Goal: Task Accomplishment & Management: Manage account settings

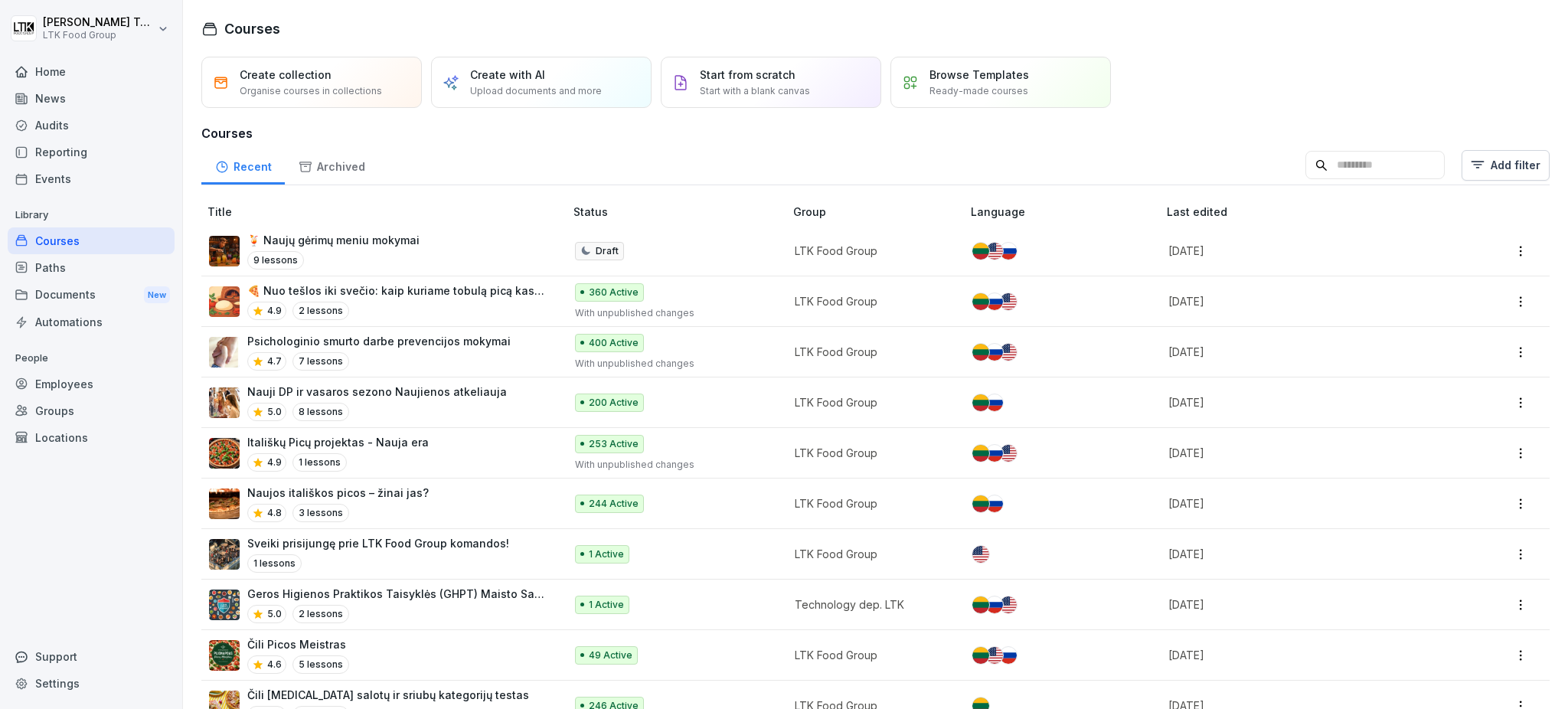
click at [77, 148] on div "Reporting" at bounding box center [92, 152] width 167 height 27
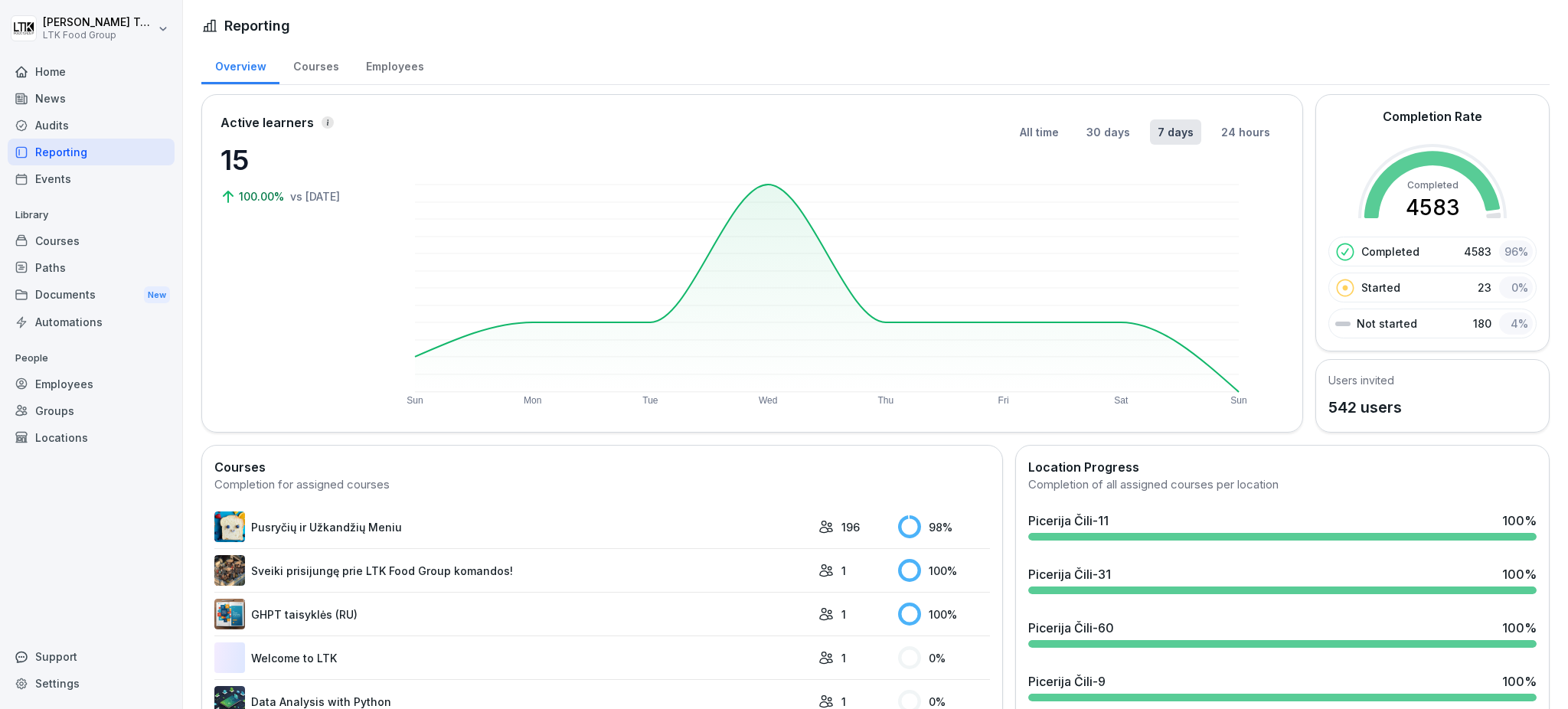
click at [63, 237] on div "Courses" at bounding box center [92, 241] width 167 height 27
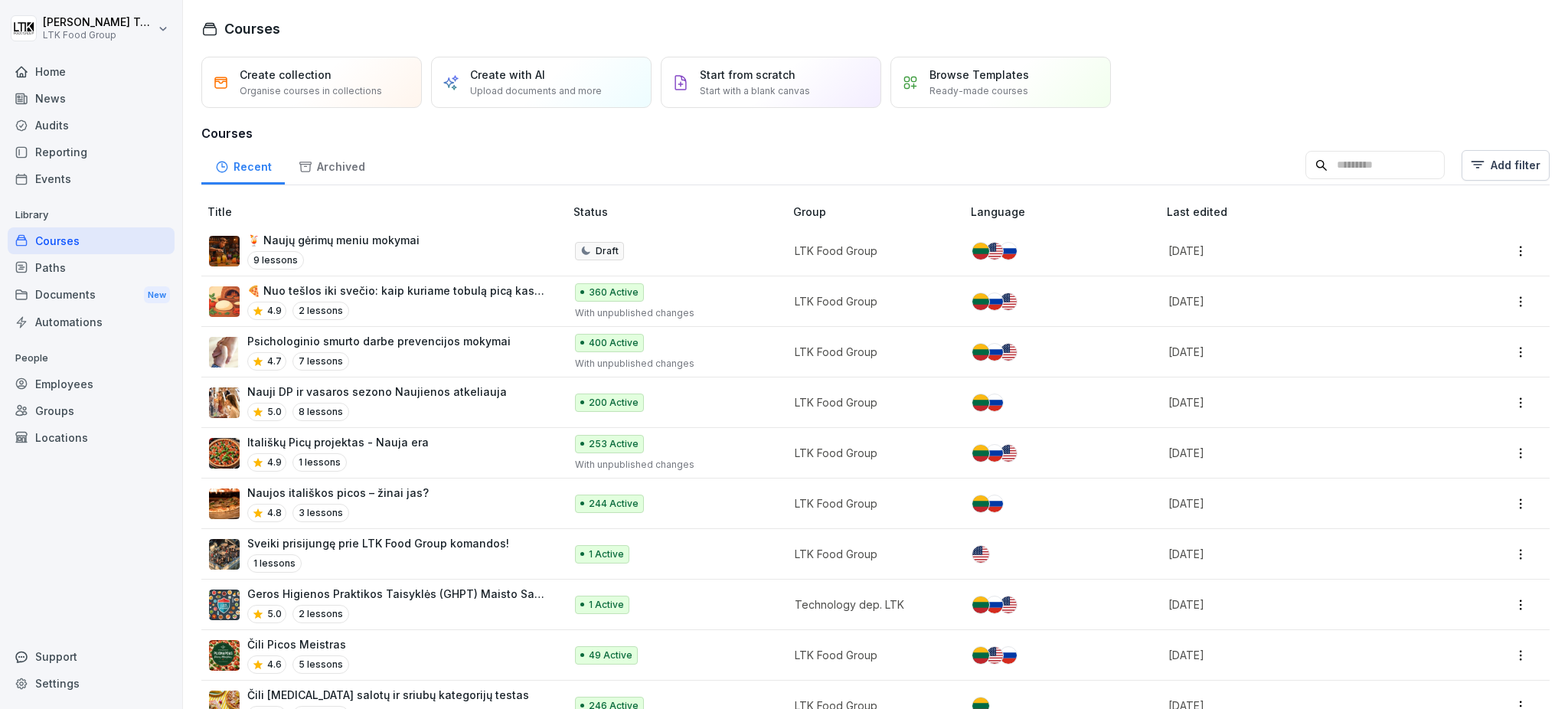
click at [372, 347] on p "Psichologinio smurto darbe prevencijos mokymai" at bounding box center [378, 341] width 263 height 16
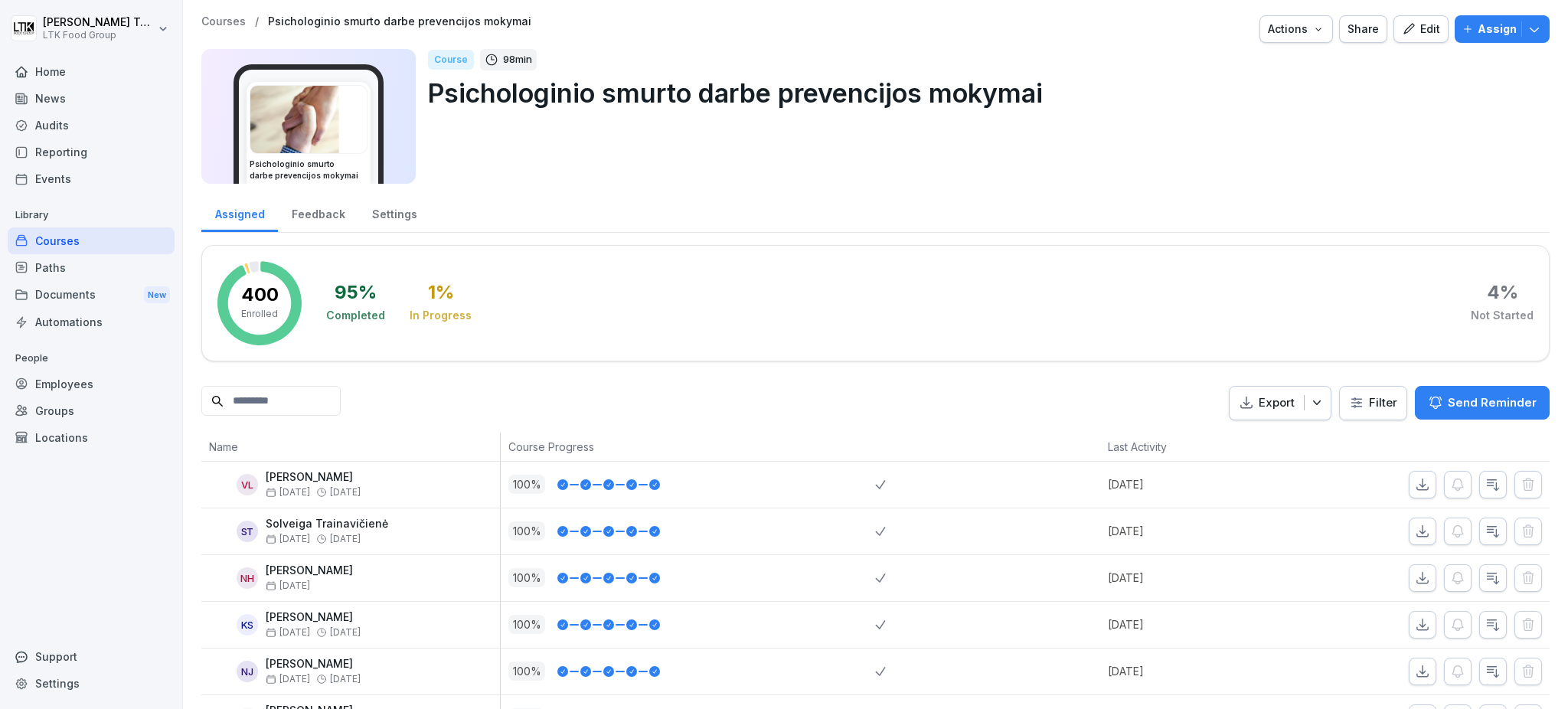
click at [1448, 403] on p "Send Reminder" at bounding box center [1492, 402] width 89 height 17
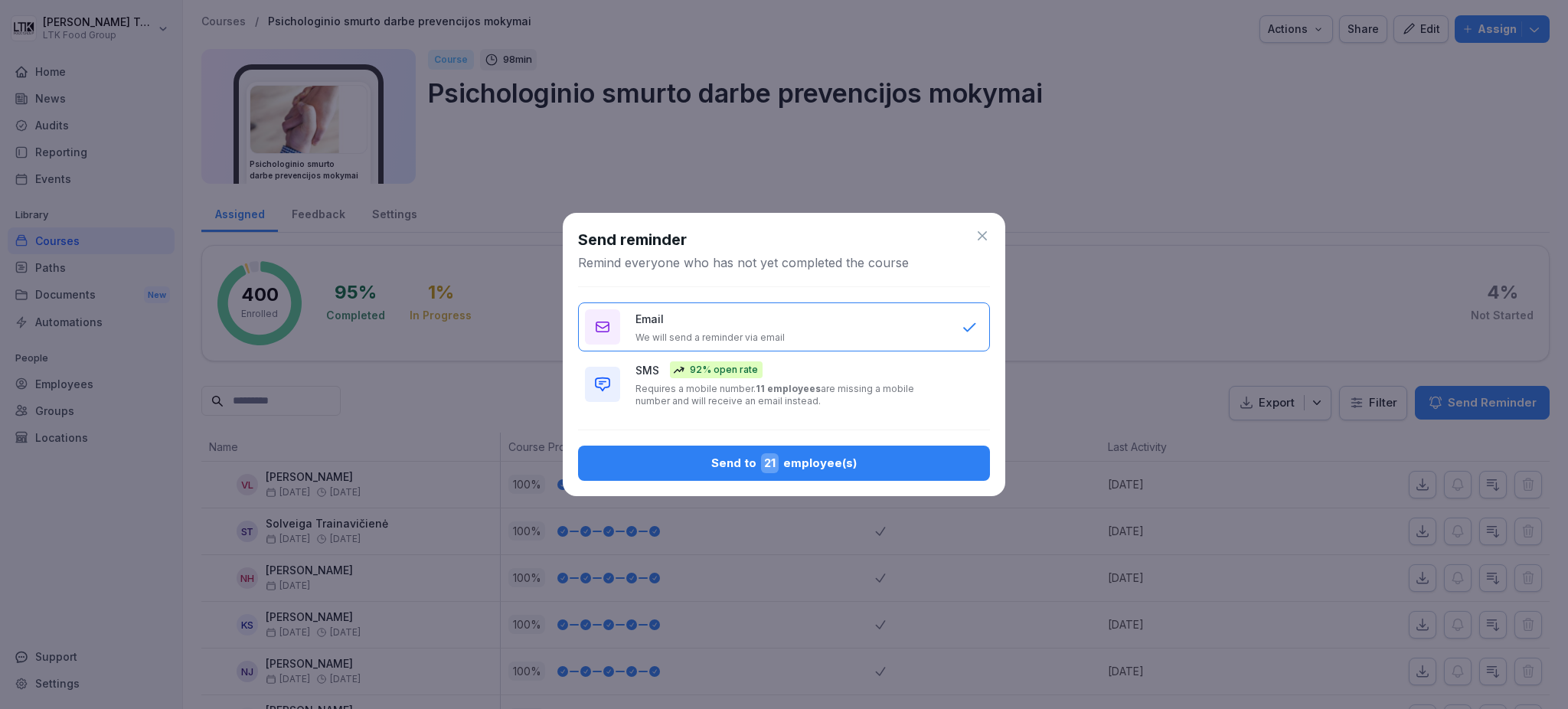
click at [977, 231] on icon at bounding box center [982, 235] width 15 height 15
